Goal: Information Seeking & Learning: Check status

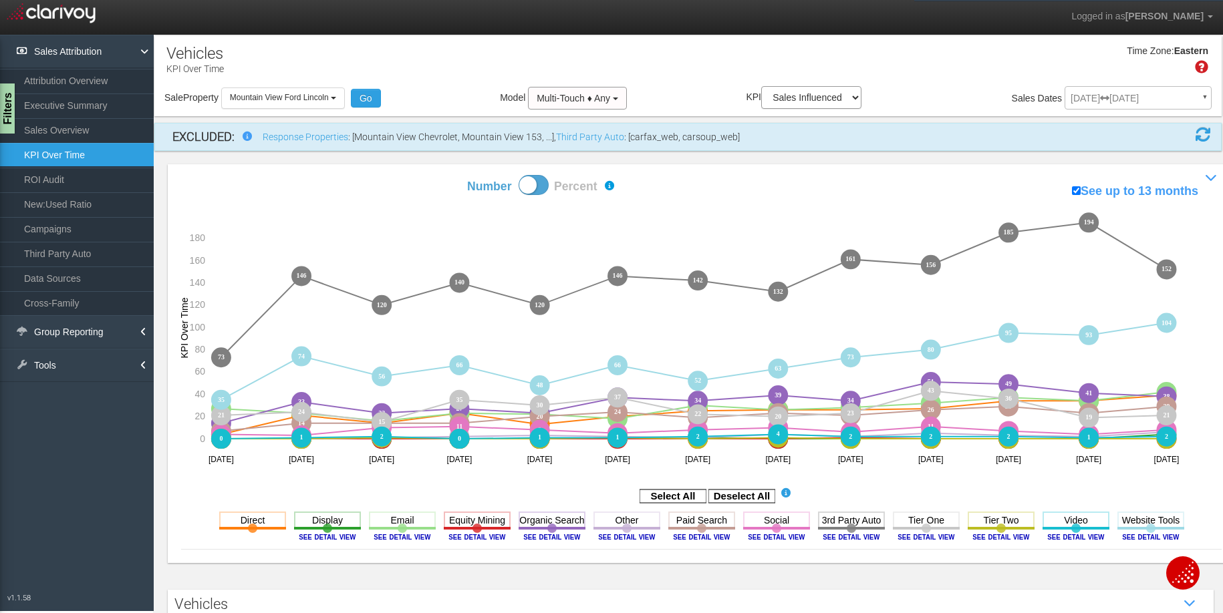
select select "object:566"
click at [276, 96] on span "Mountain View Ford Lincoln" at bounding box center [279, 97] width 99 height 9
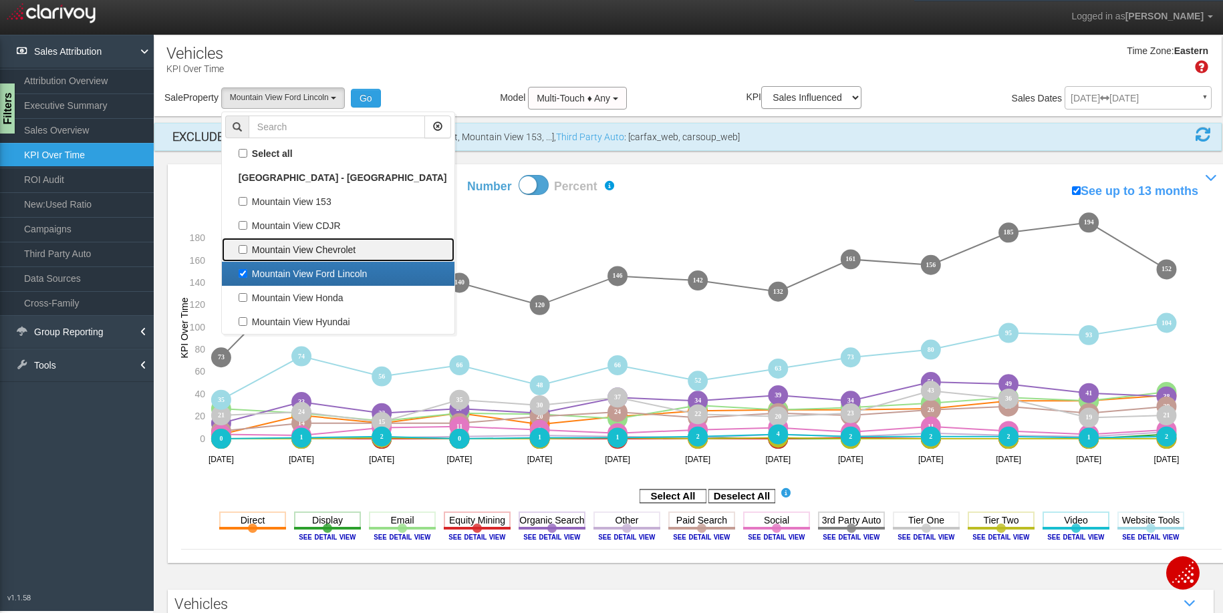
click at [297, 256] on label "Mountain View Chevrolet" at bounding box center [338, 249] width 226 height 17
click at [247, 254] on input "Mountain View Chevrolet" at bounding box center [243, 249] width 9 height 9
checkbox input "true"
select select "object:565"
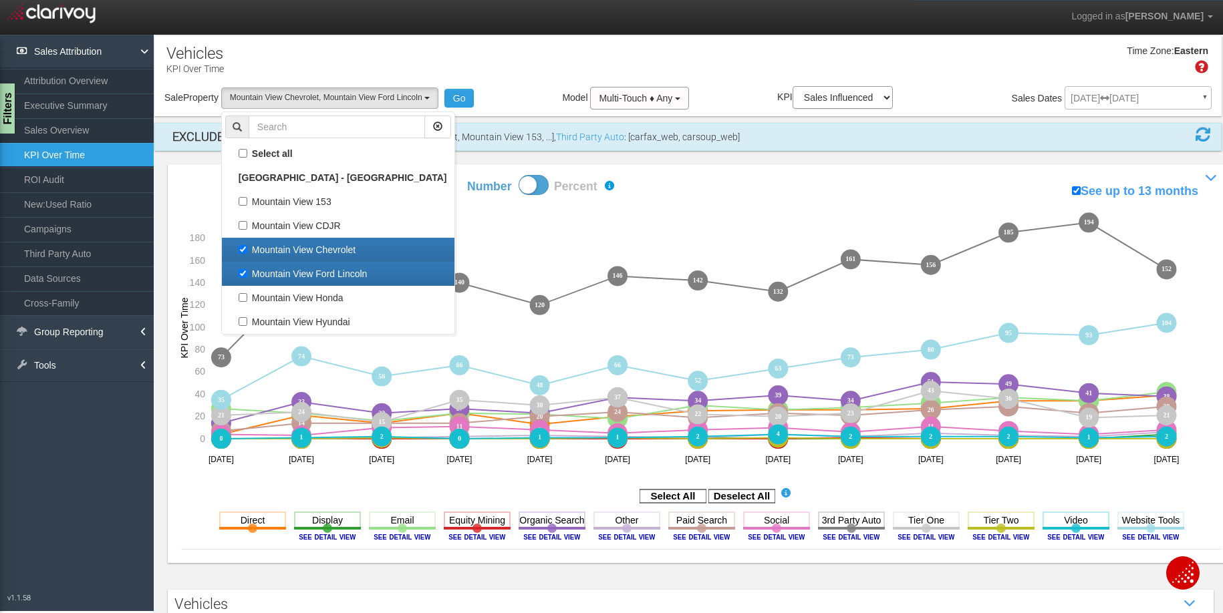
click at [298, 267] on label "Mountain View Ford Lincoln" at bounding box center [338, 273] width 226 height 17
click at [247, 269] on input "Mountain View Ford Lincoln" at bounding box center [243, 273] width 9 height 9
checkbox input "false"
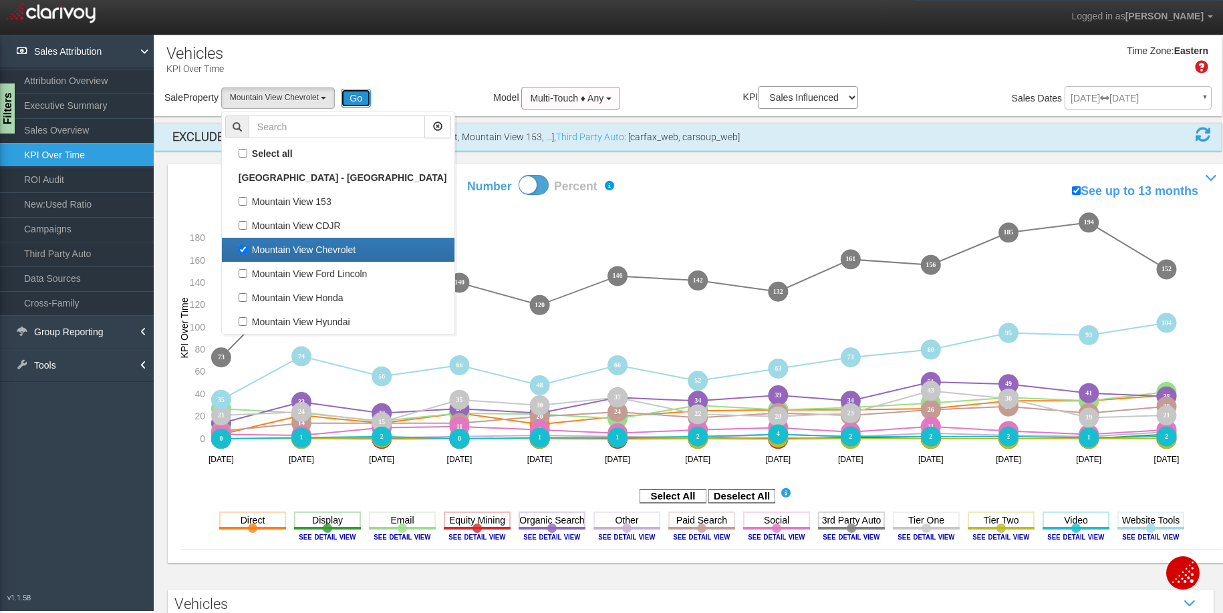
click at [354, 94] on button "Go" at bounding box center [356, 98] width 30 height 19
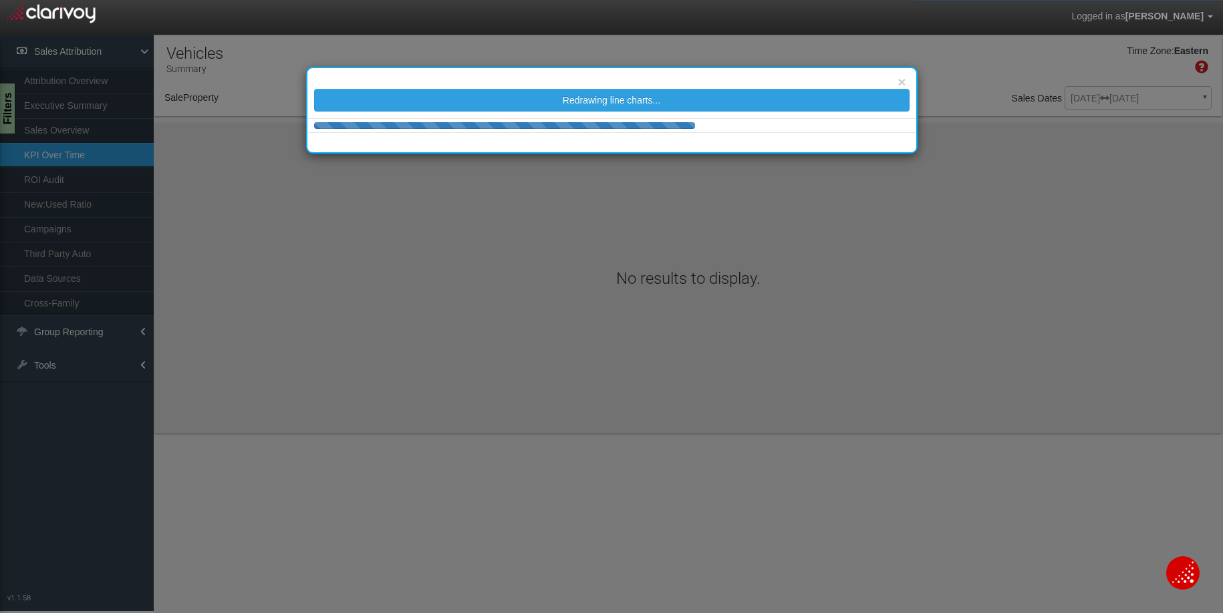
select select "object:886"
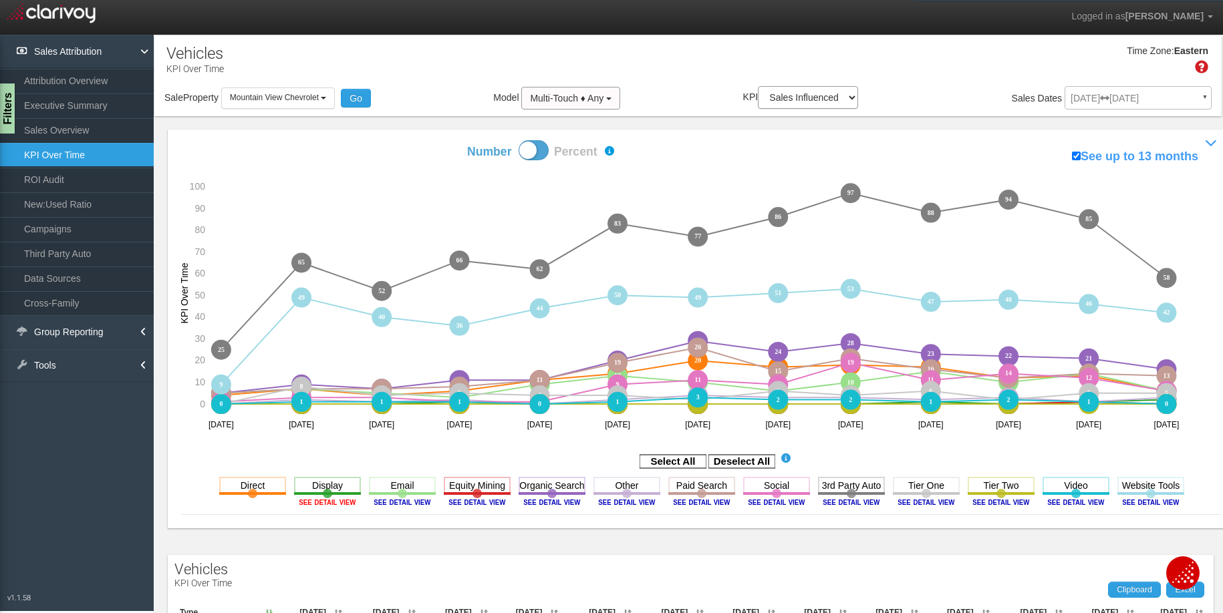
click at [313, 503] on image at bounding box center [327, 503] width 60 height 8
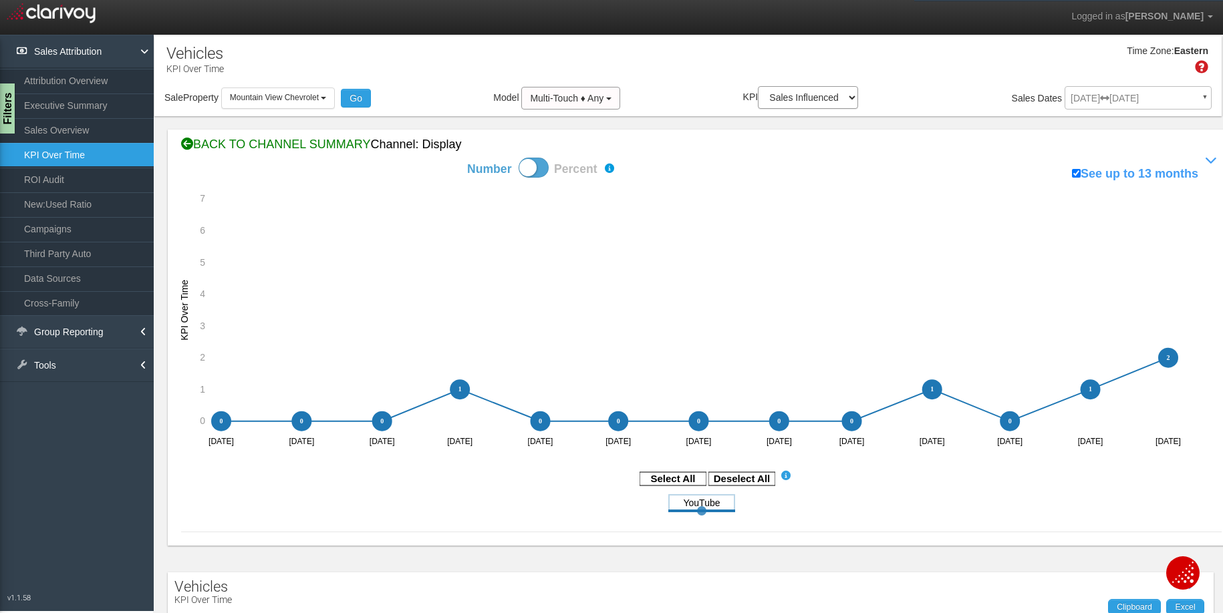
click at [324, 150] on div "BACK TO CHANNEL SUMMARY Channel: display" at bounding box center [701, 144] width 1041 height 17
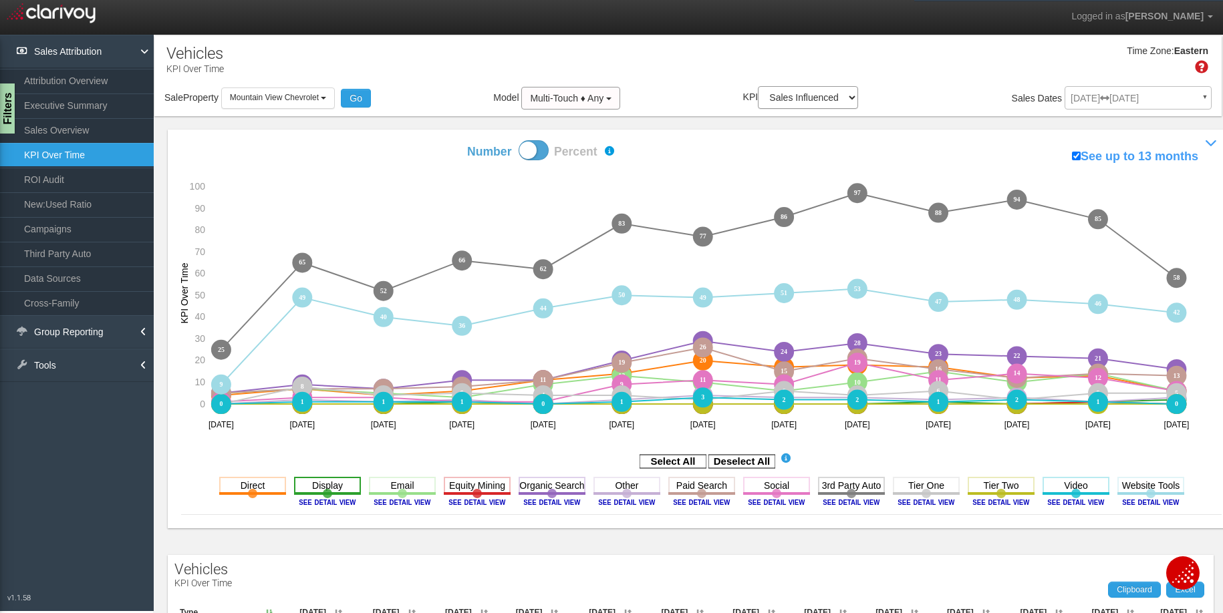
click at [307, 478] on rect at bounding box center [327, 485] width 67 height 17
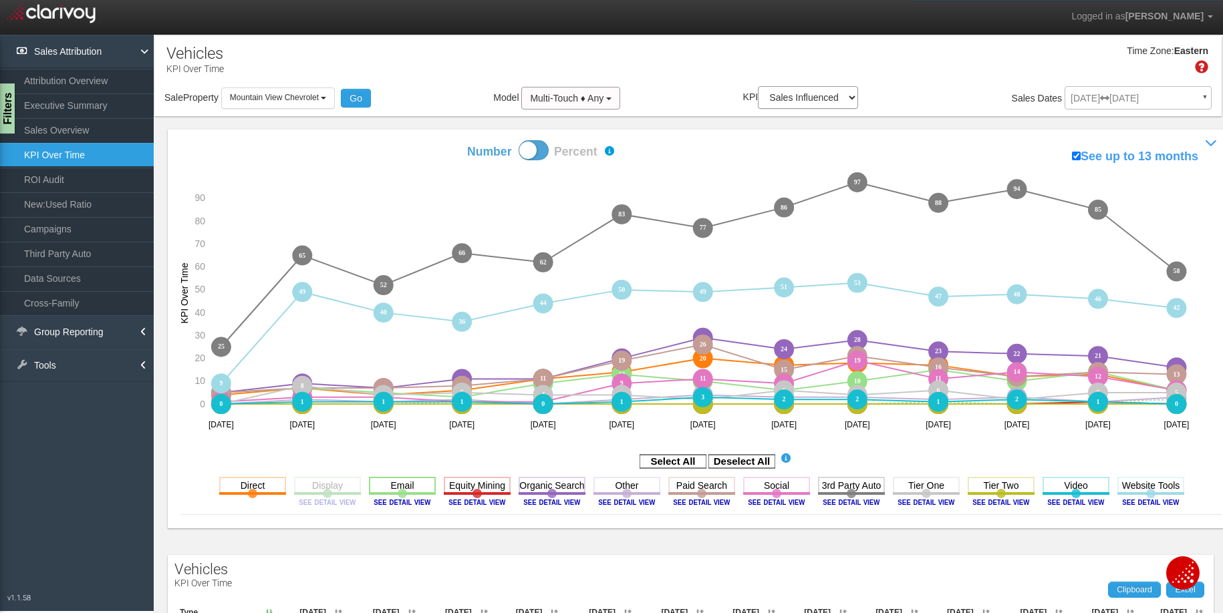
click at [374, 483] on rect at bounding box center [402, 485] width 67 height 17
click at [614, 483] on rect at bounding box center [626, 485] width 67 height 17
click at [998, 484] on rect at bounding box center [1001, 485] width 67 height 17
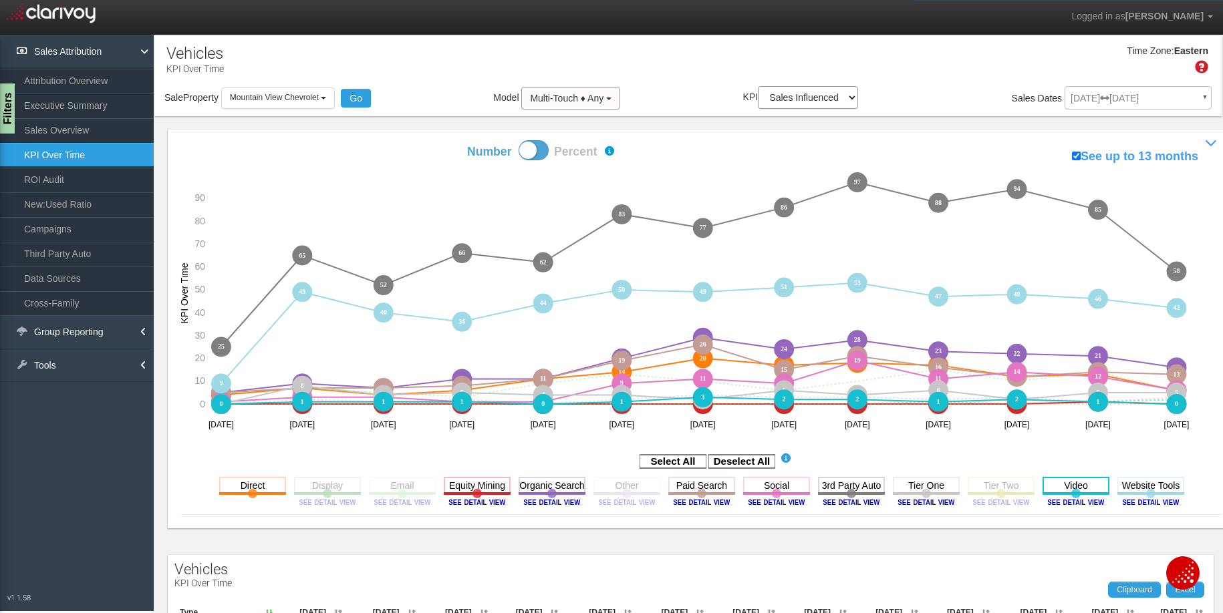
click at [1074, 484] on rect at bounding box center [1076, 485] width 67 height 17
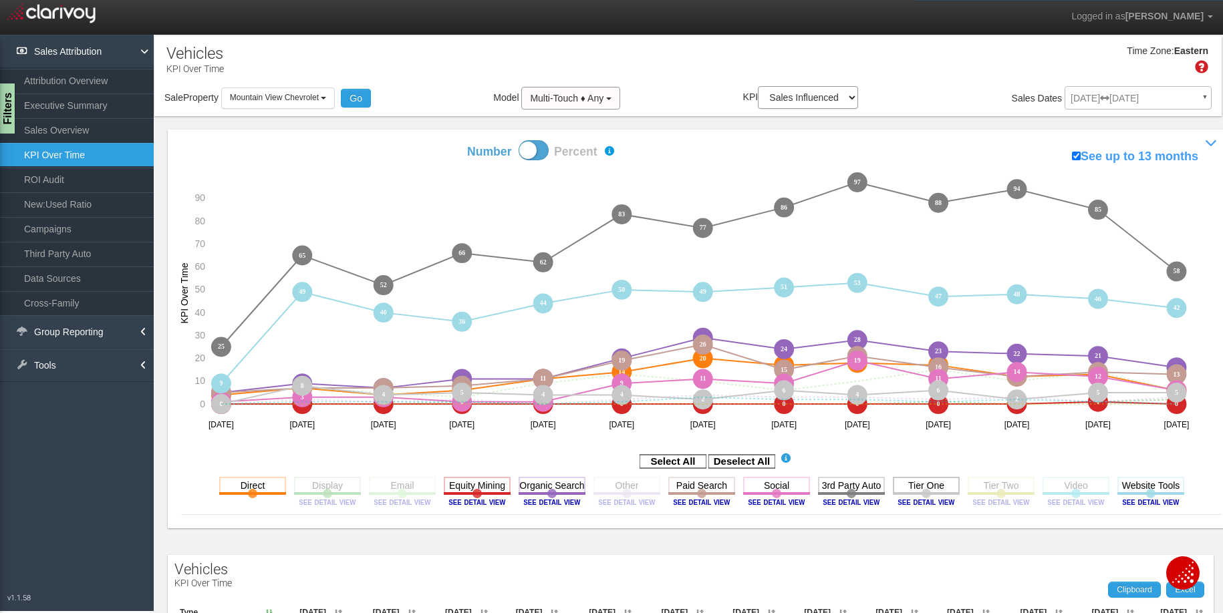
click at [903, 487] on rect at bounding box center [926, 485] width 67 height 17
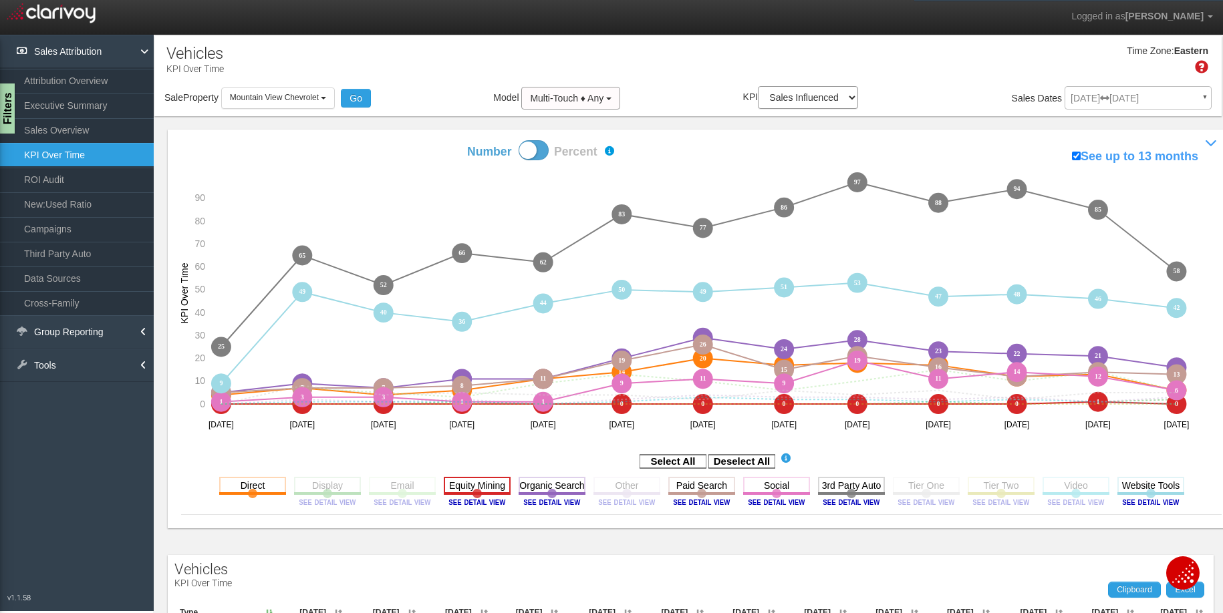
click at [456, 482] on rect at bounding box center [477, 485] width 67 height 17
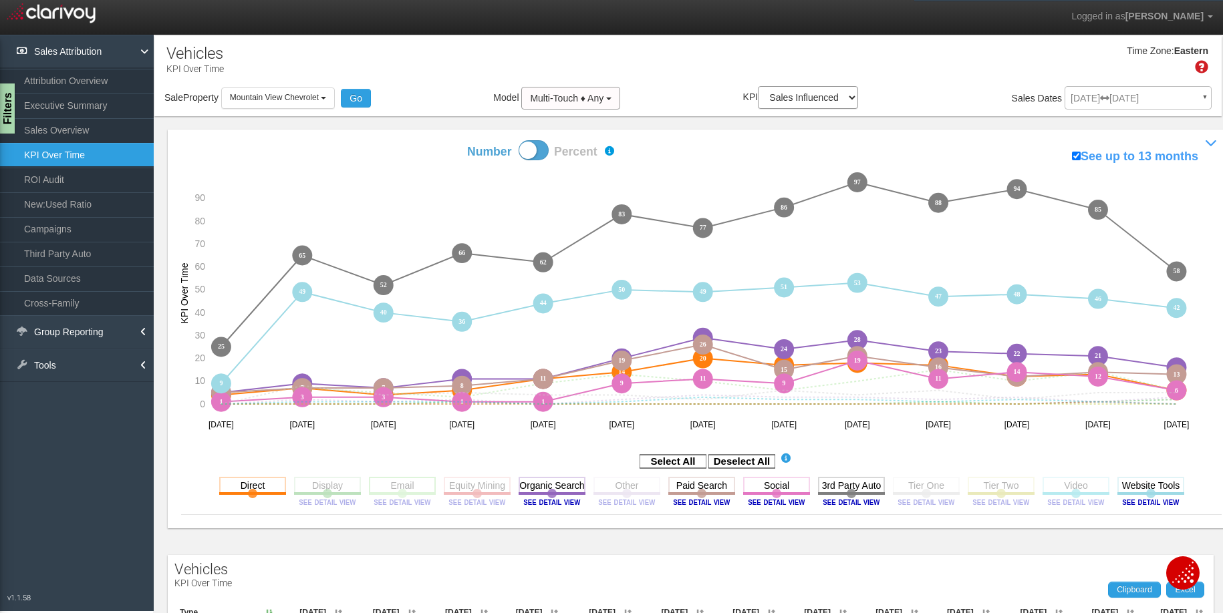
click at [390, 487] on rect at bounding box center [402, 485] width 67 height 17
click at [853, 501] on image at bounding box center [851, 503] width 60 height 8
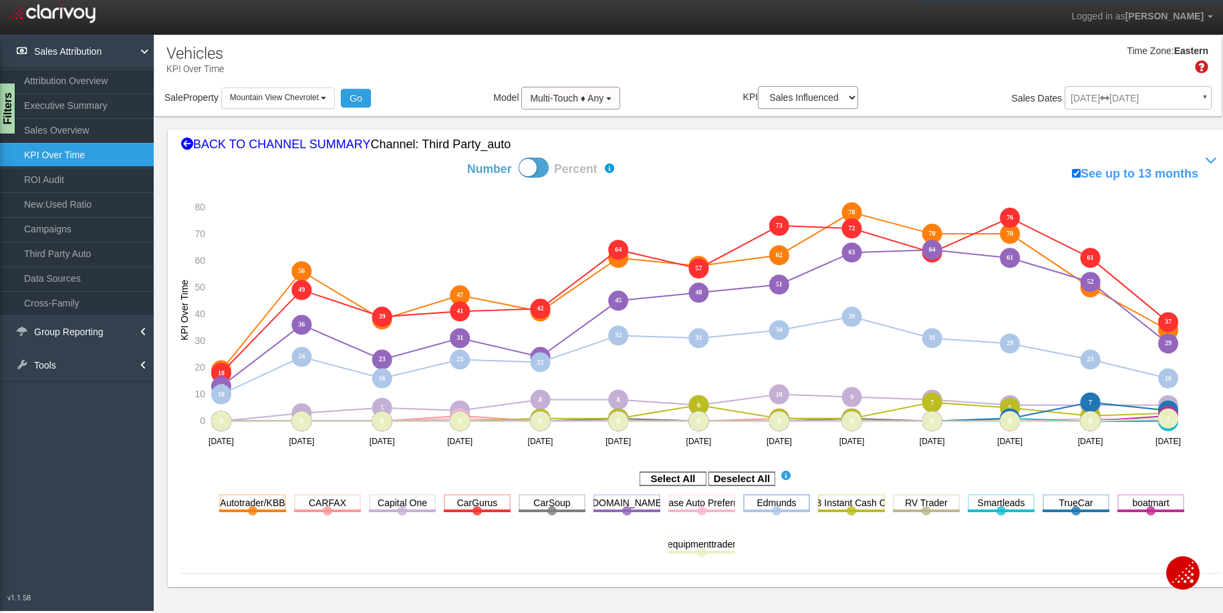
drag, startPoint x: 712, startPoint y: 505, endPoint x: 741, endPoint y: 505, distance: 28.7
click at [712, 505] on rect at bounding box center [701, 503] width 67 height 17
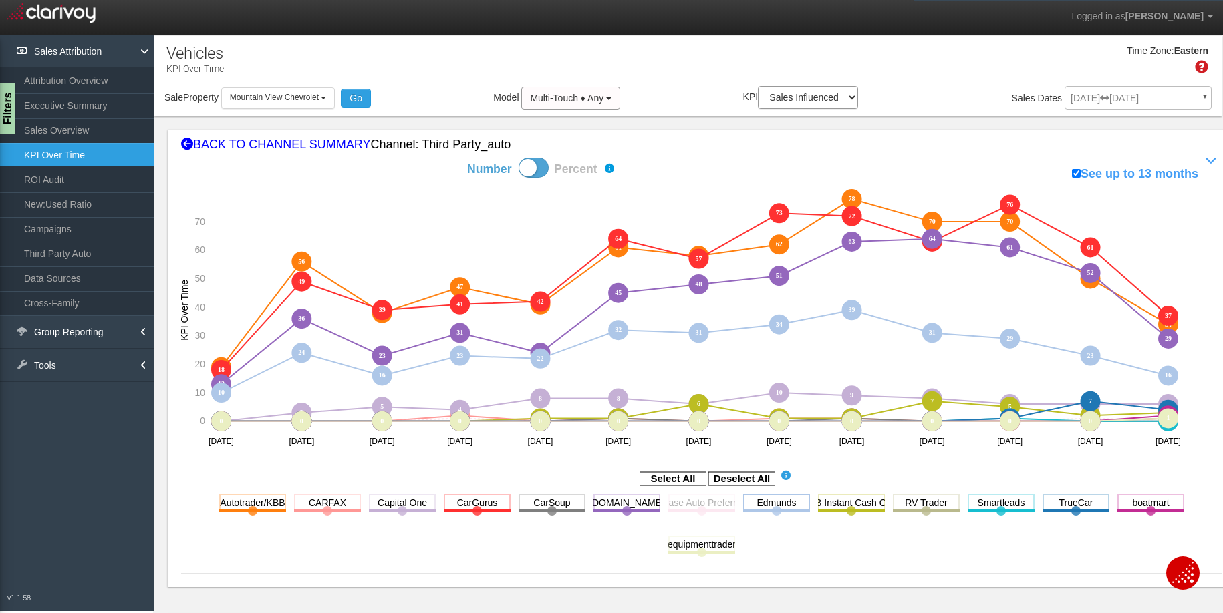
click at [759, 503] on rect at bounding box center [776, 503] width 67 height 17
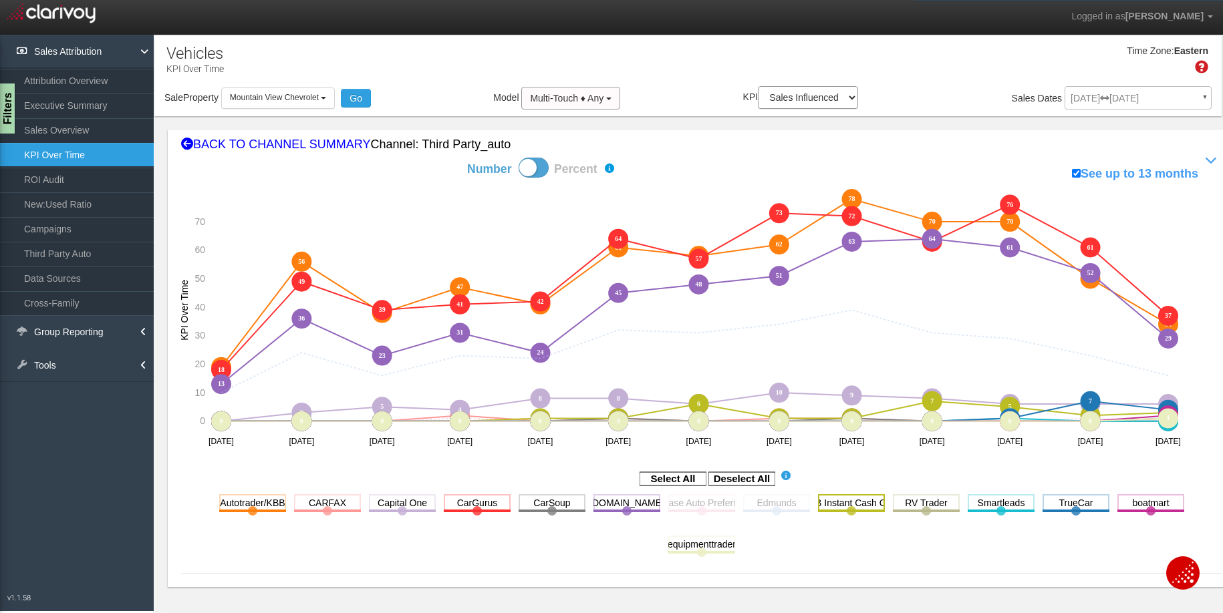
drag, startPoint x: 817, startPoint y: 503, endPoint x: 879, endPoint y: 503, distance: 62.2
click at [818, 503] on rect at bounding box center [851, 503] width 67 height 17
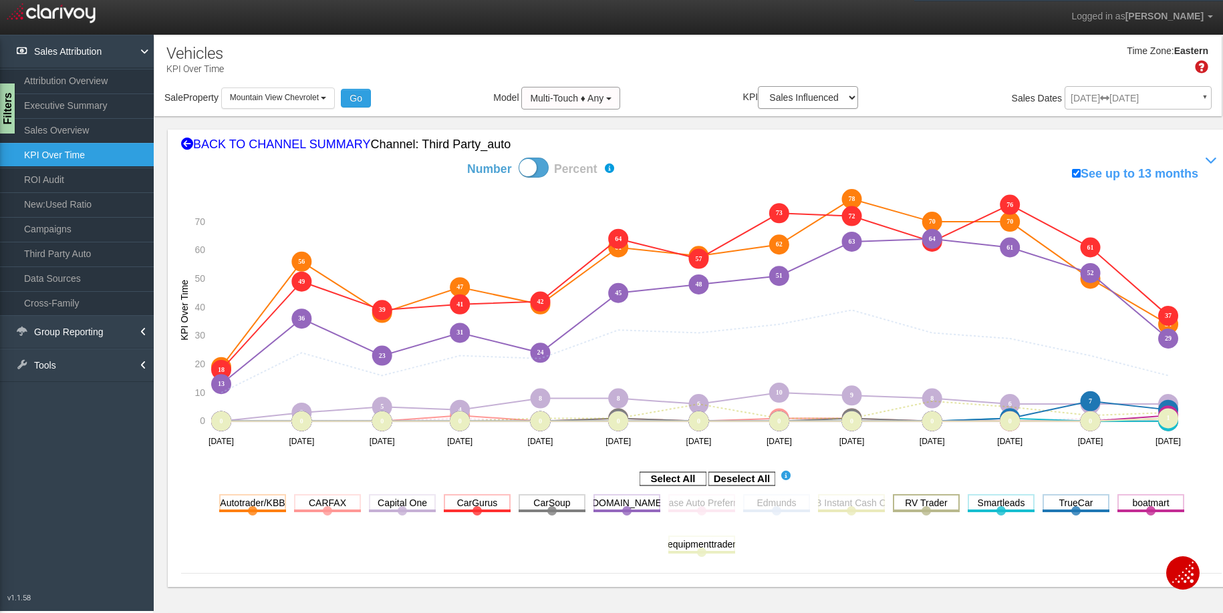
click at [921, 502] on rect at bounding box center [926, 503] width 67 height 17
click at [998, 502] on rect at bounding box center [1001, 503] width 67 height 17
drag, startPoint x: 1045, startPoint y: 504, endPoint x: 1135, endPoint y: 504, distance: 90.9
click at [1059, 505] on rect at bounding box center [1076, 503] width 67 height 17
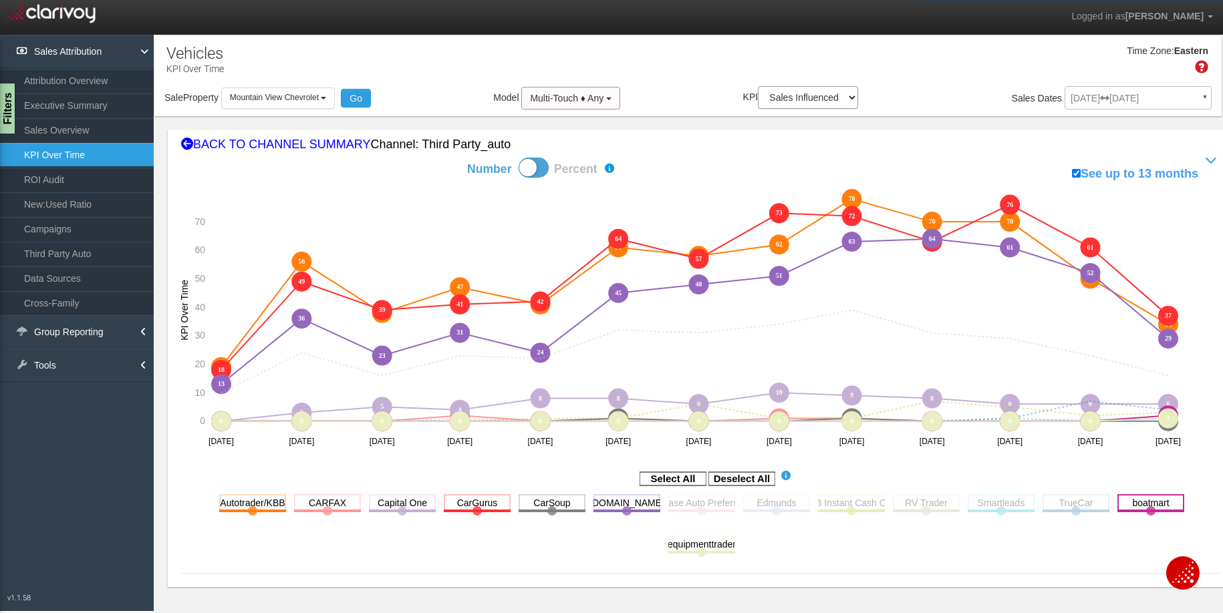
click at [1136, 504] on rect at bounding box center [1150, 503] width 67 height 17
click at [538, 499] on rect at bounding box center [552, 503] width 67 height 17
click at [405, 505] on rect at bounding box center [402, 503] width 67 height 17
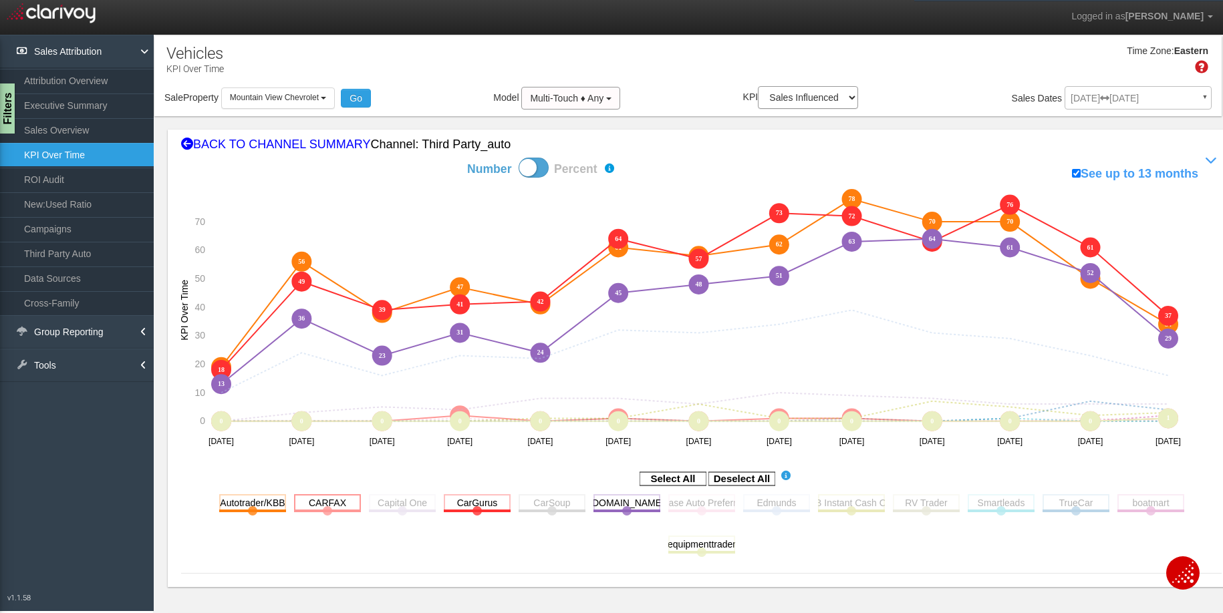
click at [310, 505] on rect at bounding box center [327, 503] width 67 height 17
